Goal: Task Accomplishment & Management: Manage account settings

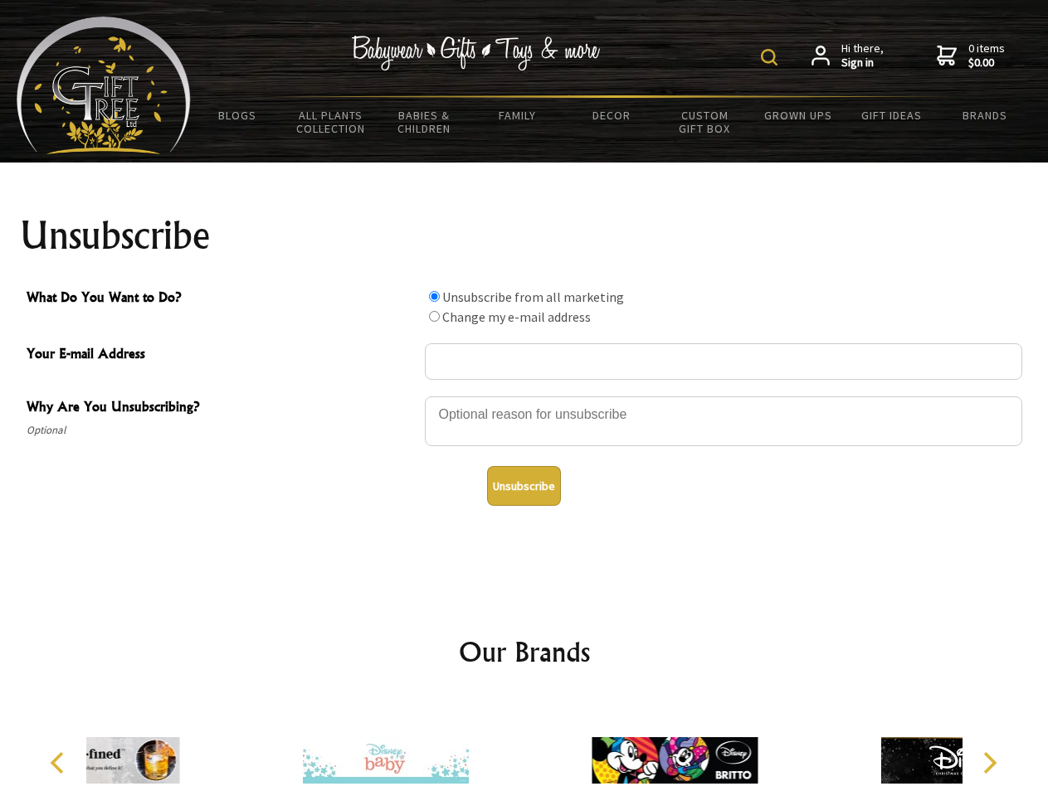
click at [771, 57] on img at bounding box center [769, 57] width 17 height 17
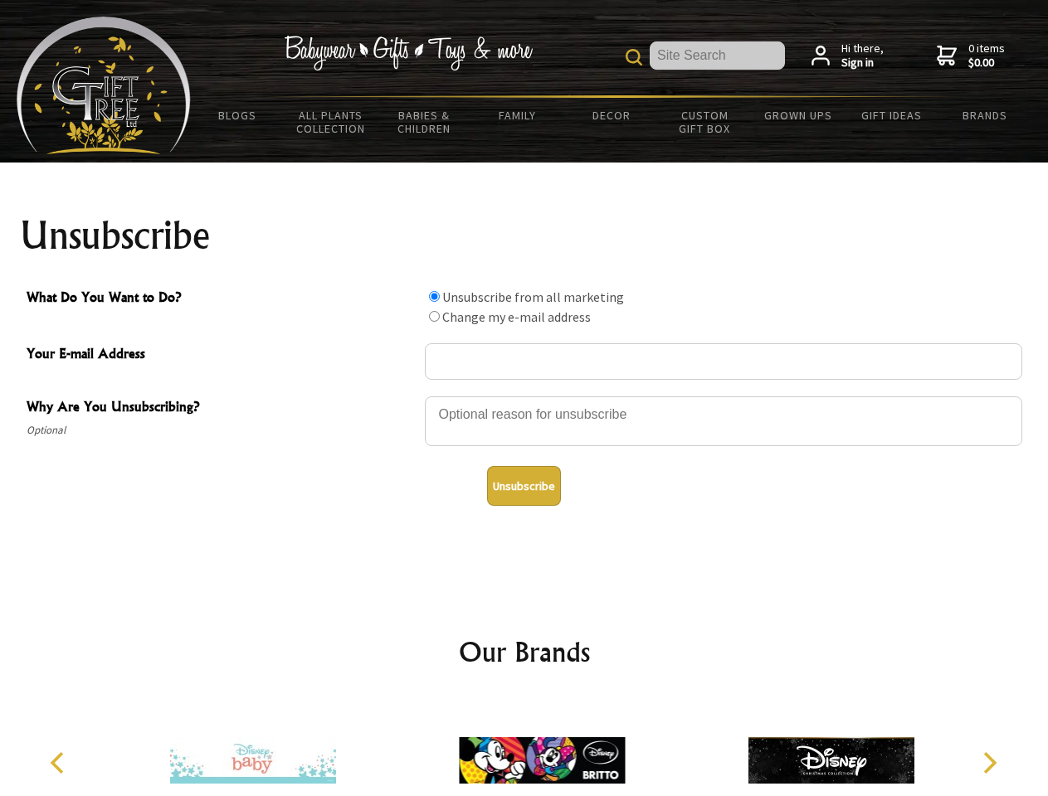
click at [524, 396] on div at bounding box center [723, 424] width 597 height 58
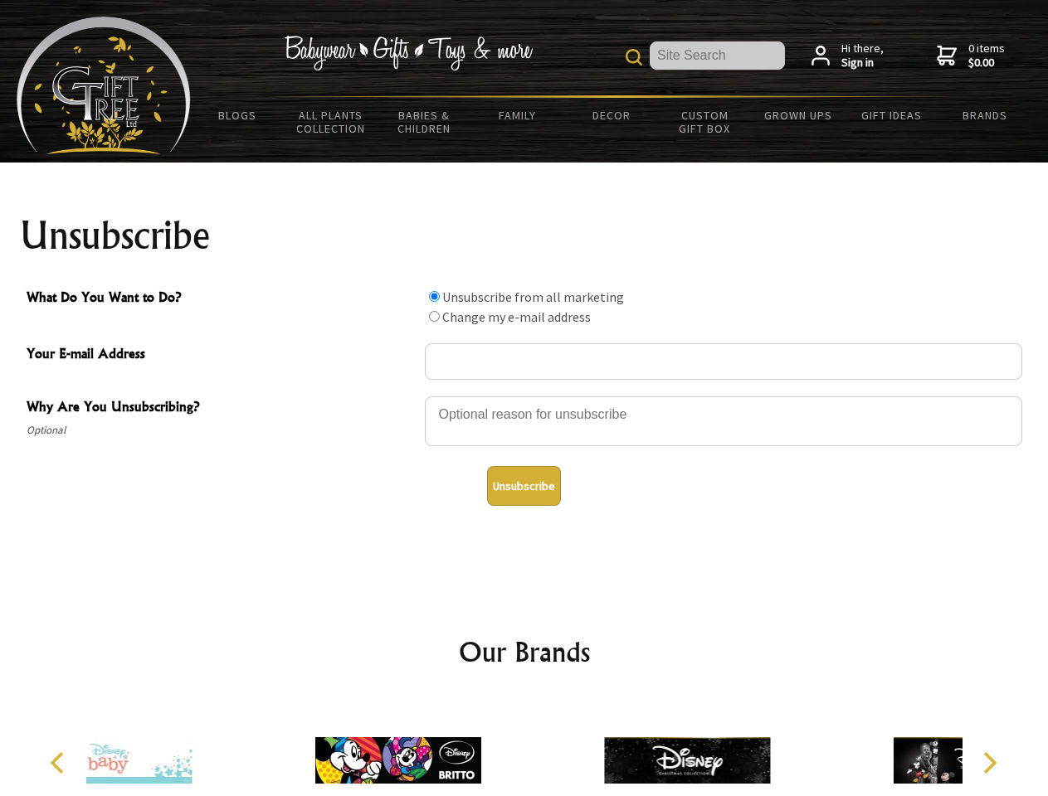
click at [434, 296] on input "What Do You Want to Do?" at bounding box center [434, 296] width 11 height 11
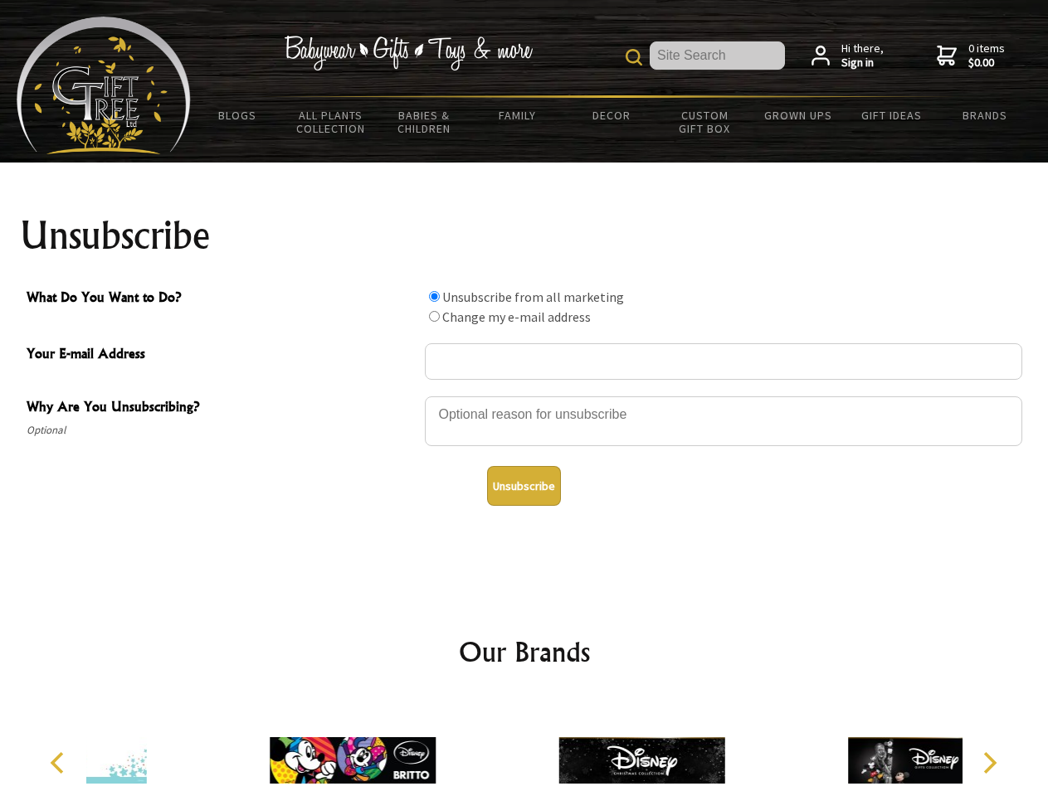
click at [434, 316] on input "What Do You Want to Do?" at bounding box center [434, 316] width 11 height 11
radio input "true"
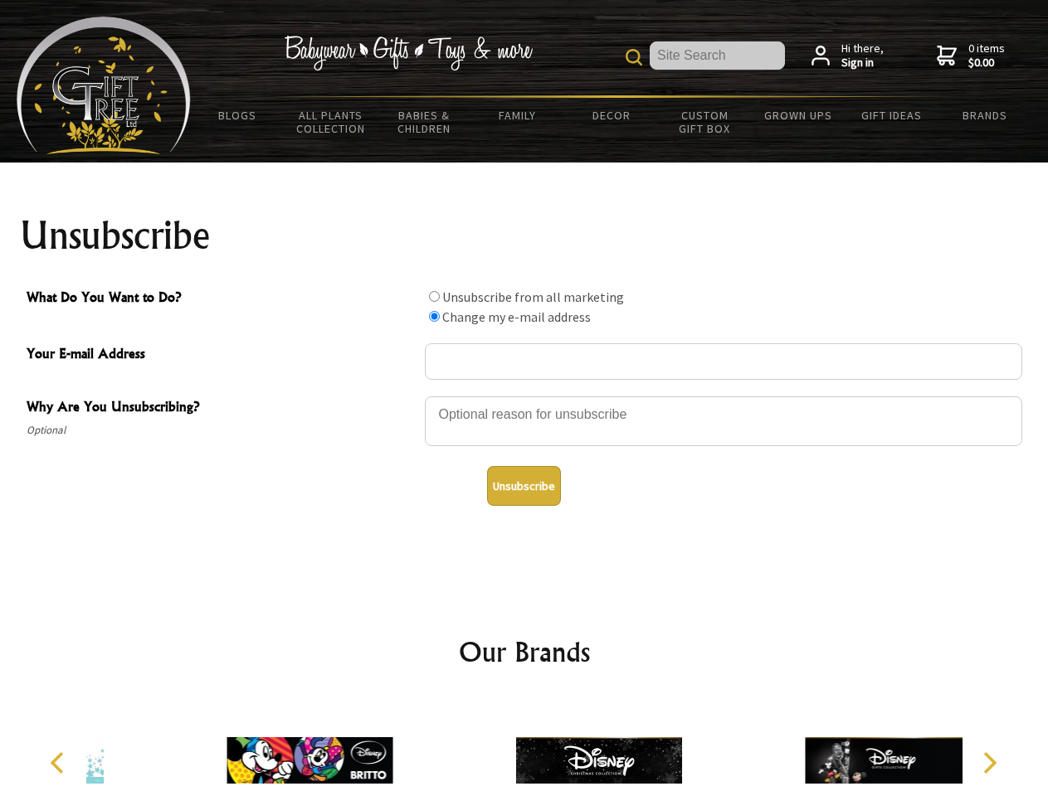
click at [523, 486] on button "Unsubscribe" at bounding box center [524, 486] width 74 height 40
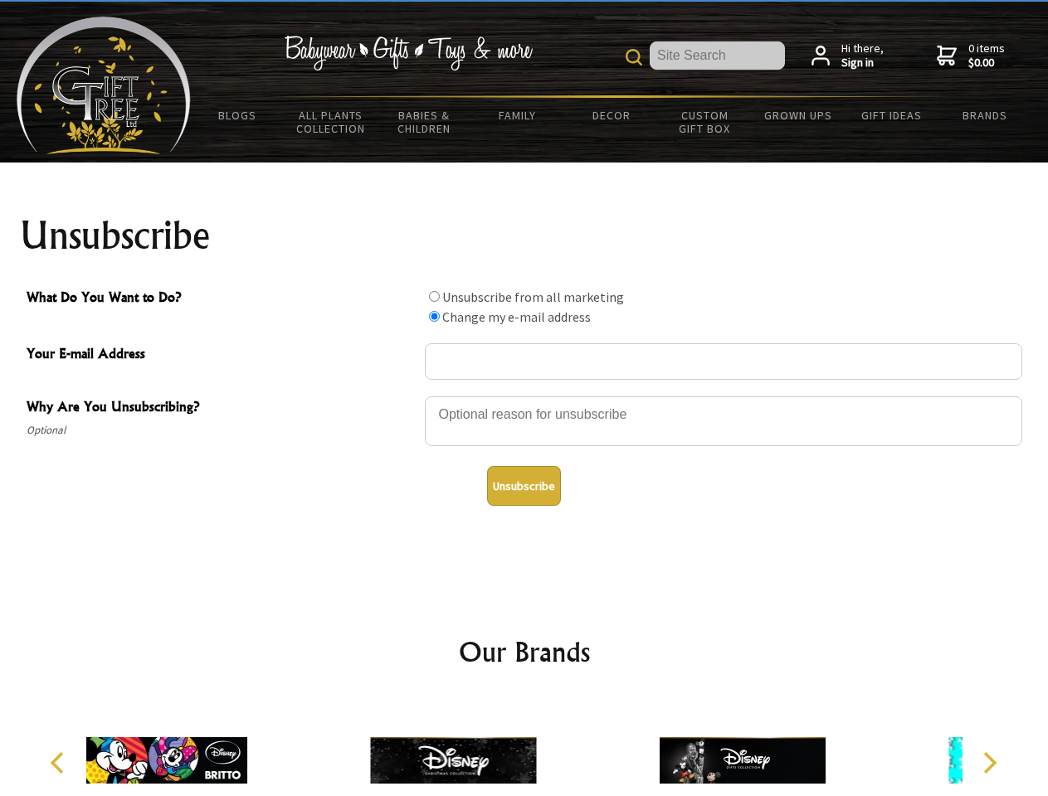
click at [524, 747] on img at bounding box center [453, 760] width 166 height 124
click at [60, 763] on icon "Previous" at bounding box center [59, 763] width 22 height 22
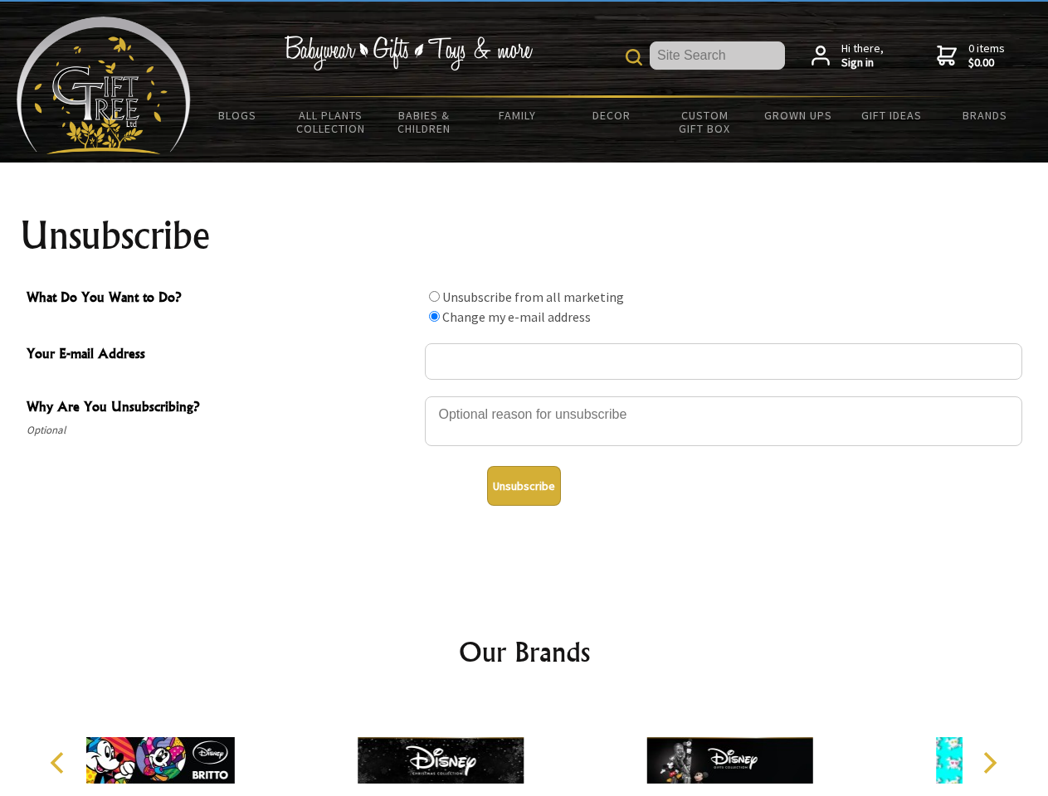
click at [989, 763] on icon "Next" at bounding box center [988, 763] width 22 height 22
